Goal: Task Accomplishment & Management: Manage account settings

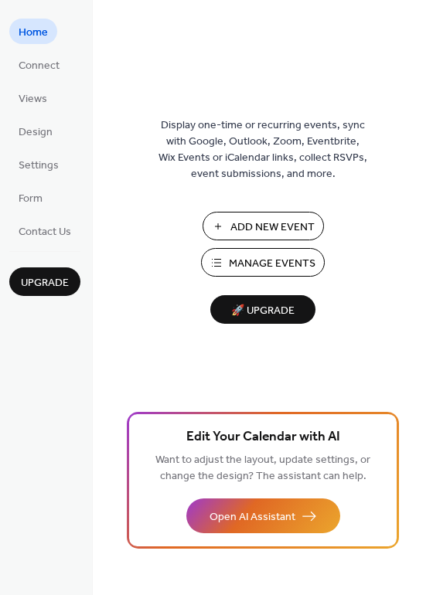
click at [268, 264] on span "Manage Events" at bounding box center [272, 264] width 87 height 16
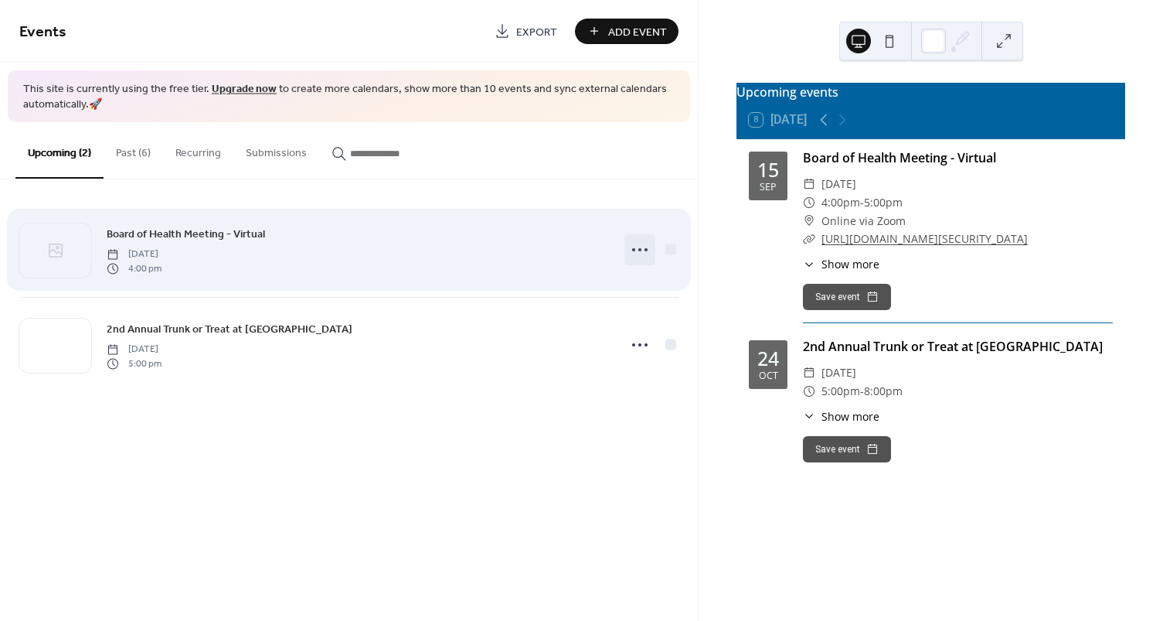
click at [631, 254] on icon at bounding box center [640, 249] width 25 height 25
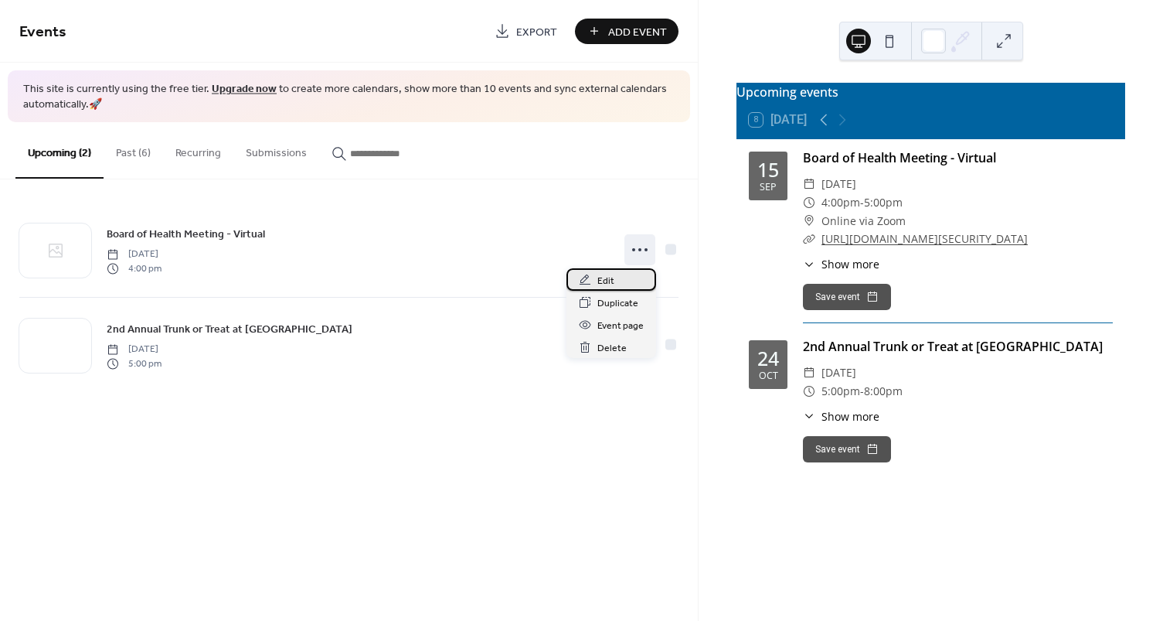
click at [607, 274] on span "Edit" at bounding box center [605, 281] width 17 height 16
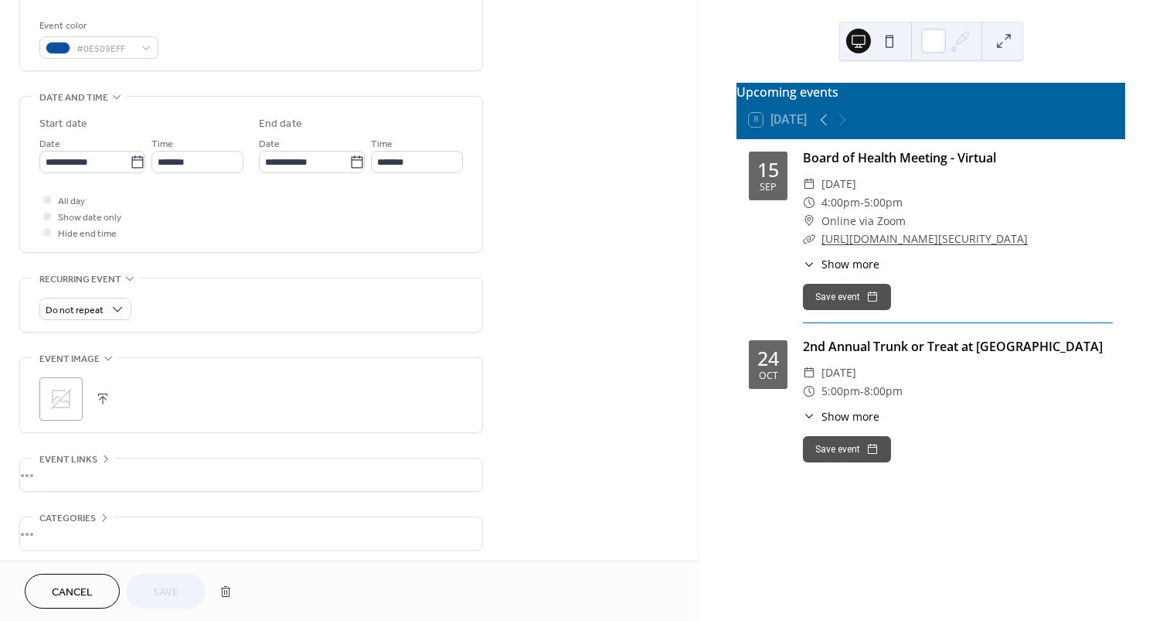
scroll to position [471, 0]
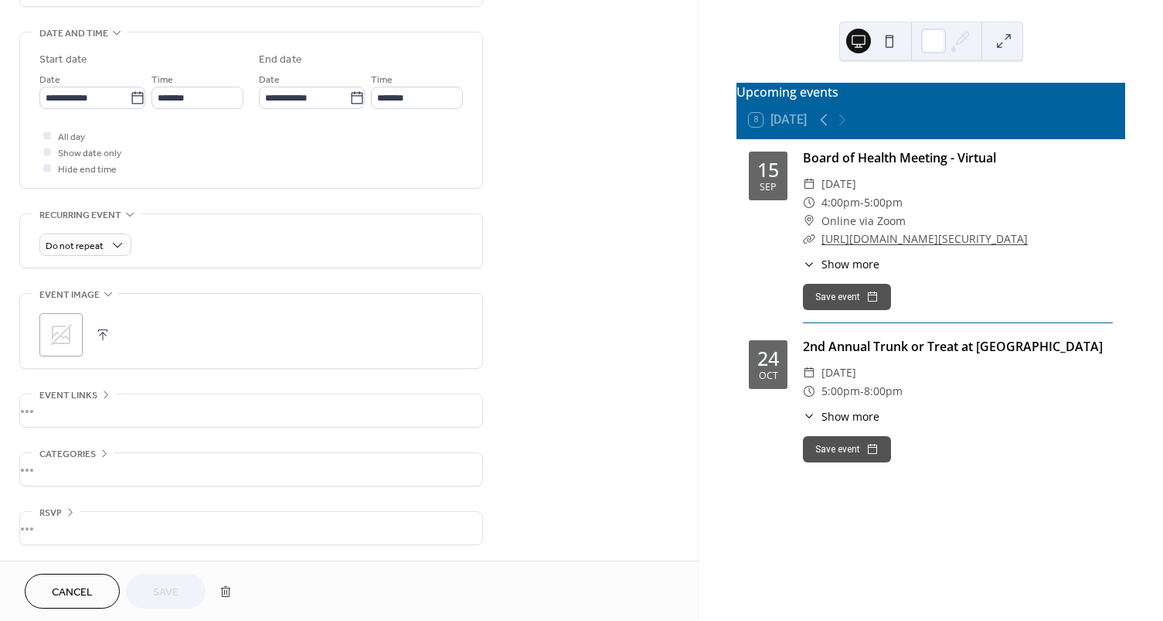
click at [94, 336] on button "button" at bounding box center [103, 335] width 22 height 22
click at [178, 579] on button "Save" at bounding box center [166, 590] width 80 height 35
